Goal: Navigation & Orientation: Find specific page/section

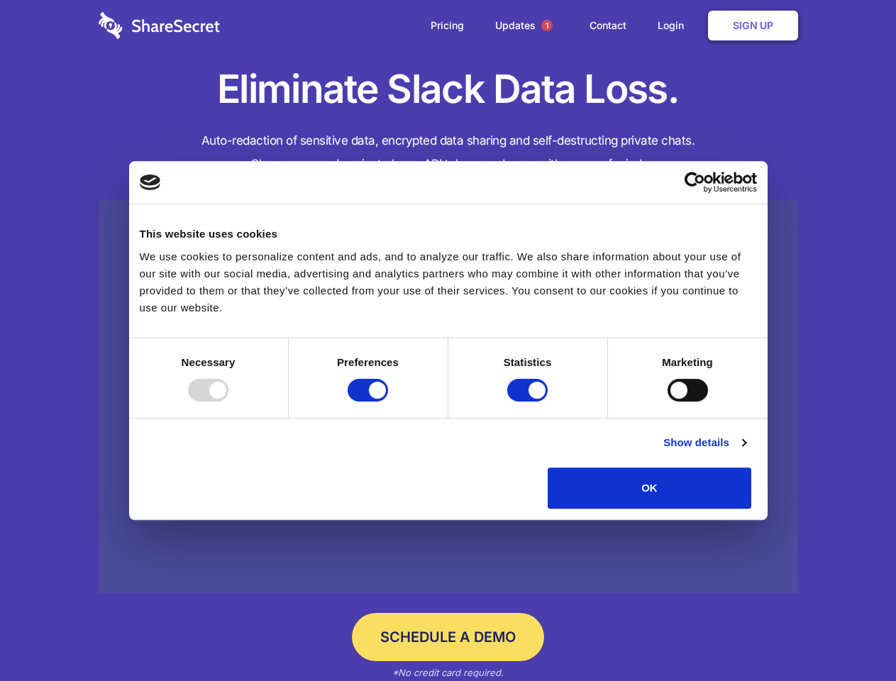
click at [229, 402] on div at bounding box center [208, 390] width 40 height 23
click at [388, 402] on input "Preferences" at bounding box center [368, 390] width 40 height 23
checkbox input "false"
click at [529, 402] on input "Statistics" at bounding box center [527, 390] width 40 height 23
checkbox input "false"
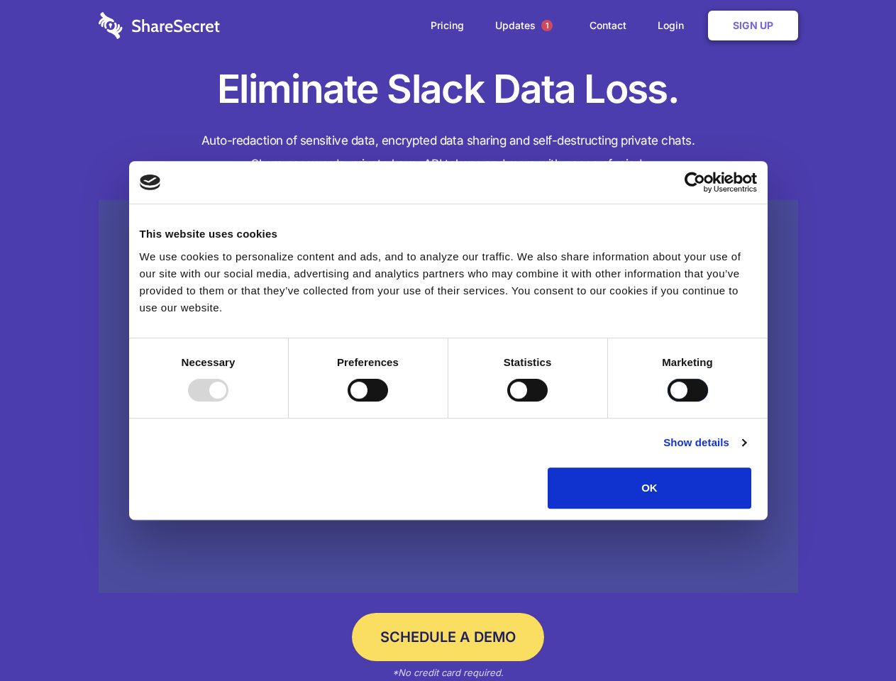
click at [668, 402] on input "Marketing" at bounding box center [688, 390] width 40 height 23
checkbox input "true"
click at [746, 451] on link "Show details" at bounding box center [705, 442] width 82 height 17
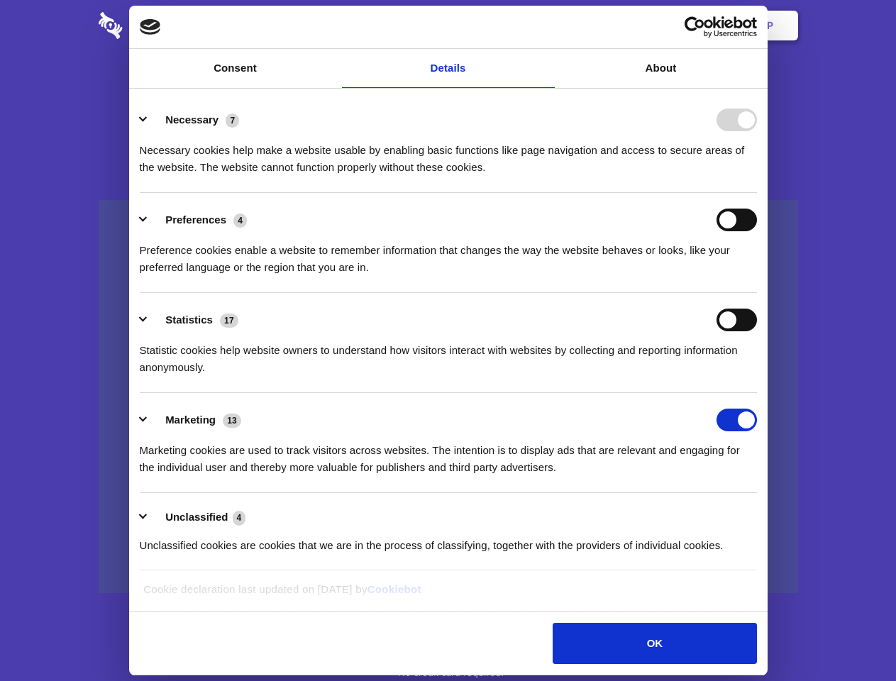
click at [764, 514] on ul "Necessary 7 Necessary cookies help make a website usable by enabling basic func…" at bounding box center [448, 332] width 631 height 478
click at [546, 26] on span "1" at bounding box center [546, 25] width 11 height 11
